Goal: Transaction & Acquisition: Download file/media

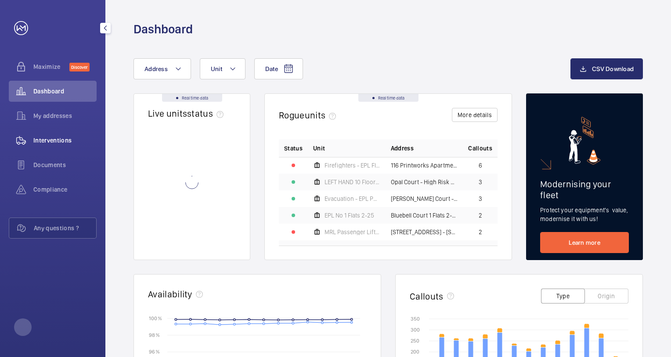
click at [46, 137] on span "Interventions" at bounding box center [64, 140] width 63 height 9
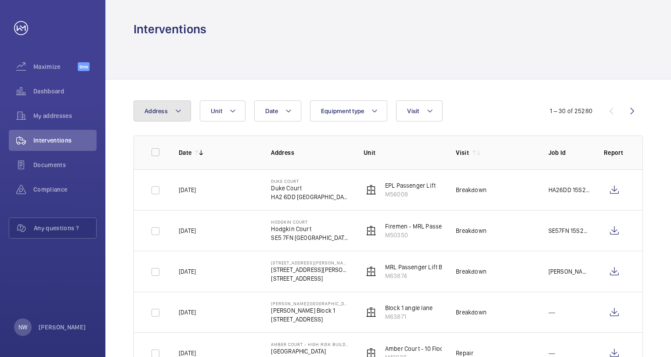
click at [175, 111] on mat-icon at bounding box center [178, 111] width 7 height 11
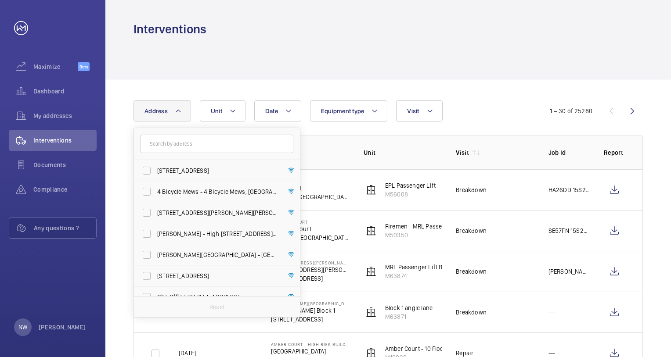
click at [168, 144] on input "text" at bounding box center [217, 144] width 153 height 18
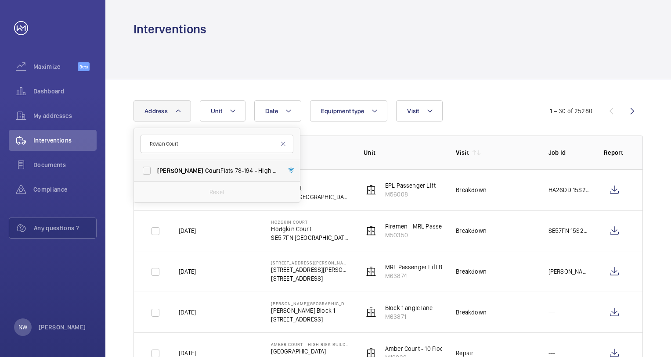
type input "Rowan Court"
click at [173, 172] on span "[PERSON_NAME]" at bounding box center [180, 170] width 46 height 7
click at [155, 172] on input "Rowan Court Flats [STREET_ADDRESS]" at bounding box center [147, 171] width 18 height 18
checkbox input "true"
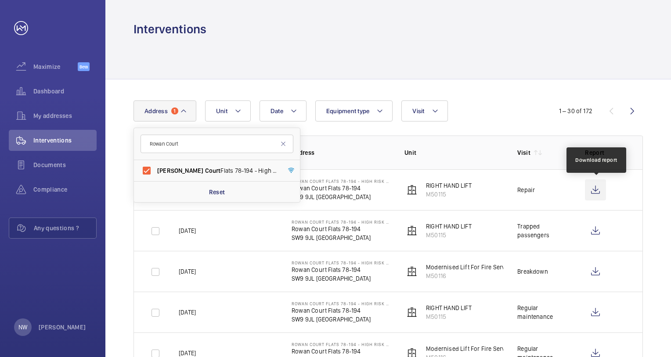
click at [595, 191] on wm-front-icon-button at bounding box center [595, 190] width 21 height 21
